Goal: Communication & Community: Ask a question

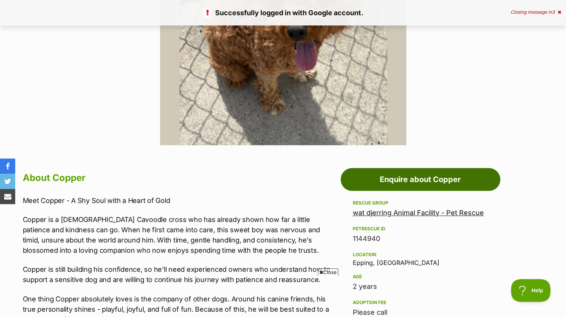
click at [410, 176] on link "Enquire about Copper" at bounding box center [420, 179] width 160 height 23
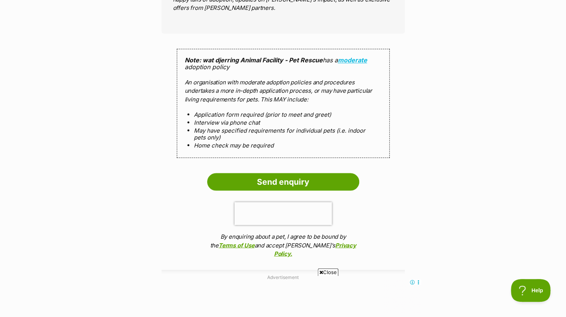
scroll to position [777, 0]
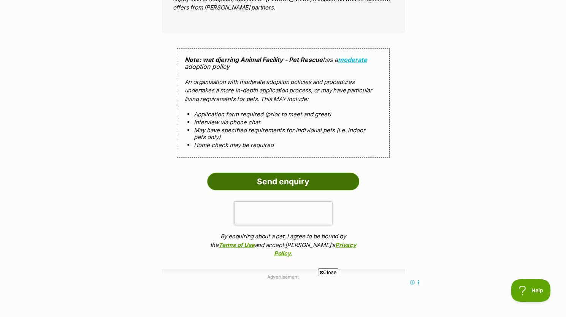
click at [323, 174] on input "Send enquiry" at bounding box center [283, 181] width 152 height 17
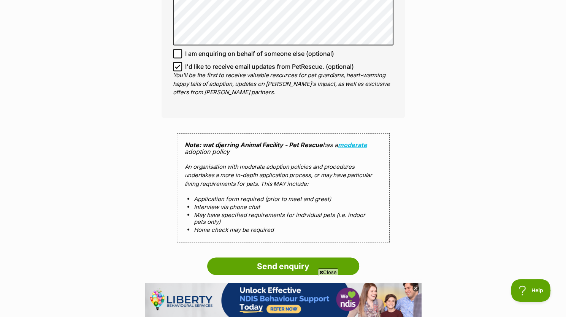
scroll to position [785, 0]
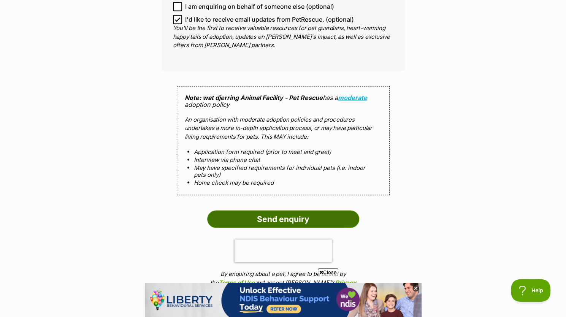
click at [262, 215] on input "Send enquiry" at bounding box center [283, 218] width 152 height 17
